Goal: Task Accomplishment & Management: Complete application form

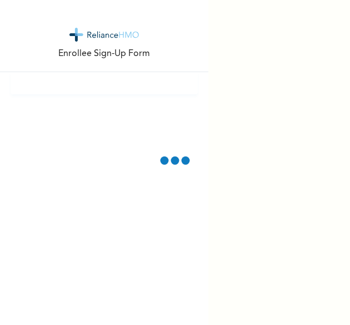
click at [98, 168] on div "Enrollee Sign-Up Form" at bounding box center [104, 162] width 208 height 325
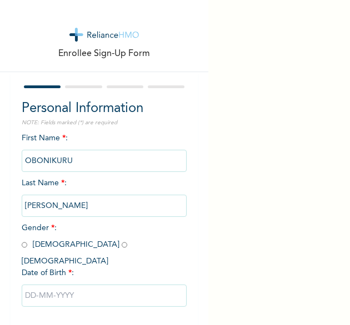
click at [22, 245] on input "radio" at bounding box center [25, 245] width 6 height 11
radio input "true"
click at [57, 285] on input "text" at bounding box center [104, 296] width 165 height 22
select select "8"
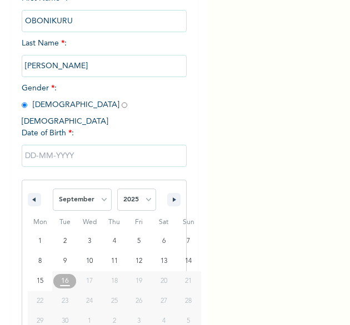
scroll to position [155, 0]
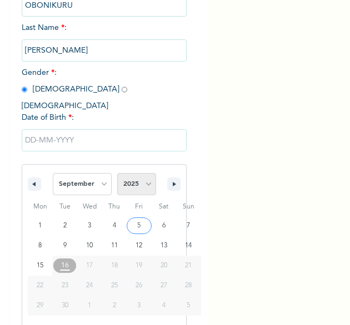
click at [135, 179] on select "2025 2024 2023 2022 2021 2020 2019 2018 2017 2016 2015 2014 2013 2012 2011 2010…" at bounding box center [136, 184] width 39 height 22
select select "1992"
click at [117, 173] on select "2025 2024 2023 2022 2021 2020 2019 2018 2017 2016 2015 2014 2013 2012 2011 2010…" at bounding box center [136, 184] width 39 height 22
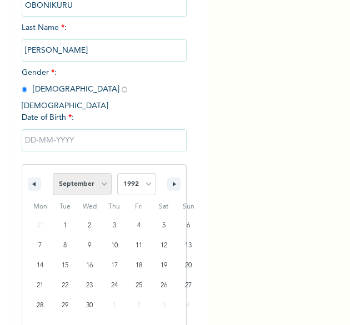
click at [99, 178] on select "January February March April May June July August September October November De…" at bounding box center [82, 184] width 59 height 22
select select "3"
click at [53, 173] on select "January February March April May June July August September October November De…" at bounding box center [82, 184] width 59 height 22
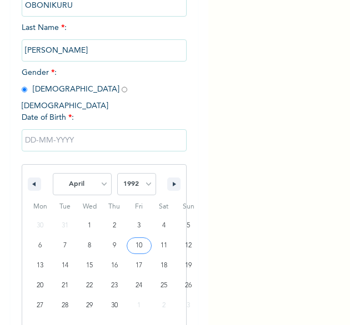
type input "[DATE]"
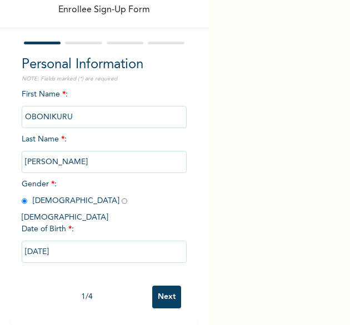
scroll to position [42, 0]
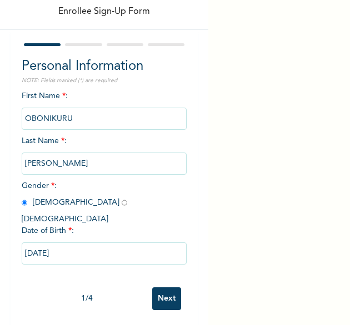
click at [163, 288] on input "Next" at bounding box center [166, 299] width 29 height 23
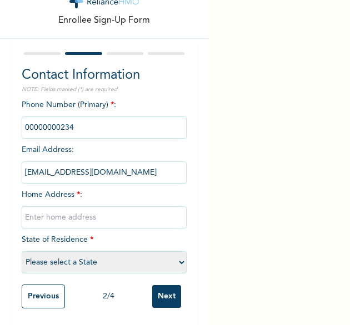
click at [83, 207] on input "text" at bounding box center [104, 218] width 165 height 22
type input "[GEOGRAPHIC_DATA]"
select select "25"
drag, startPoint x: 95, startPoint y: 121, endPoint x: -21, endPoint y: 85, distance: 121.0
click at [0, 85] on html "Enrollee Sign-Up Form Contact Information NOTE: Fields marked (*) are required …" at bounding box center [175, 162] width 350 height 325
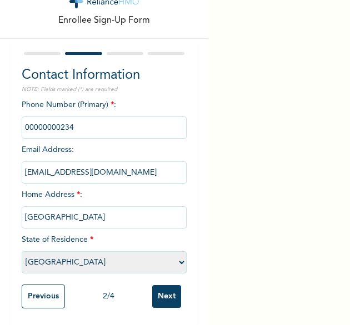
click at [152, 288] on input "Next" at bounding box center [166, 296] width 29 height 23
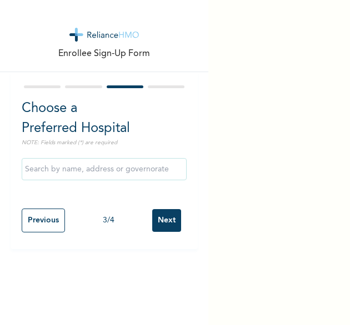
scroll to position [0, 0]
click at [162, 223] on input "Next" at bounding box center [166, 220] width 29 height 23
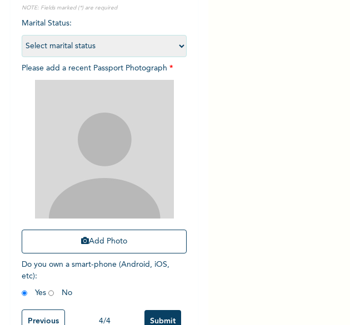
scroll to position [115, 0]
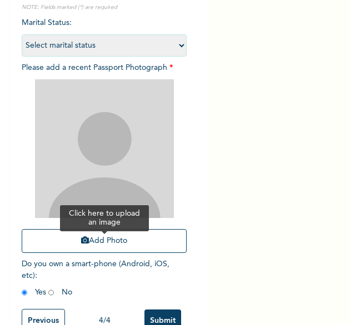
click at [73, 248] on button "Add Photo" at bounding box center [104, 241] width 165 height 24
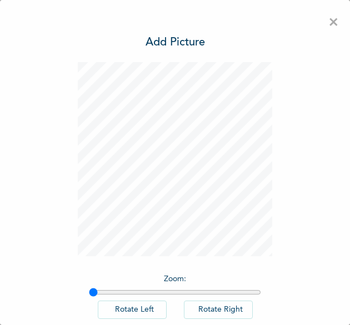
scroll to position [62, 0]
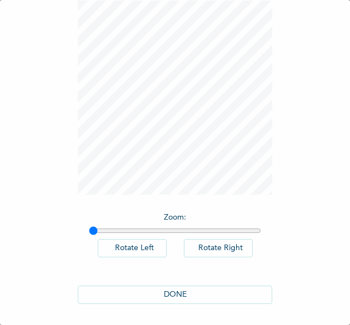
click at [165, 297] on button "DONE" at bounding box center [175, 295] width 194 height 18
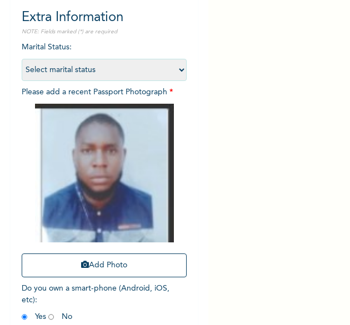
scroll to position [149, 0]
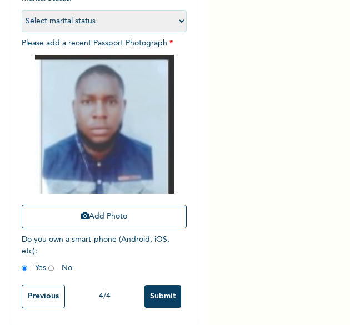
click at [162, 286] on input "Submit" at bounding box center [162, 296] width 37 height 23
